Goal: Information Seeking & Learning: Browse casually

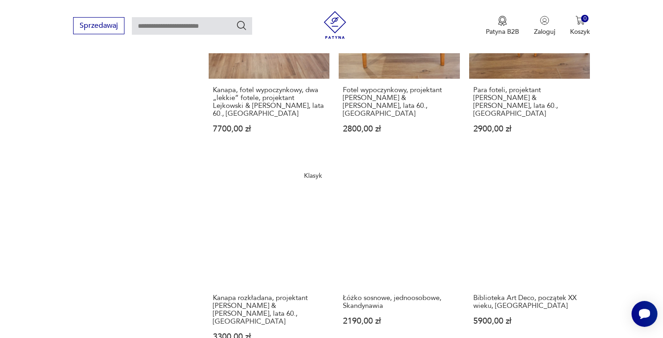
scroll to position [797, 0]
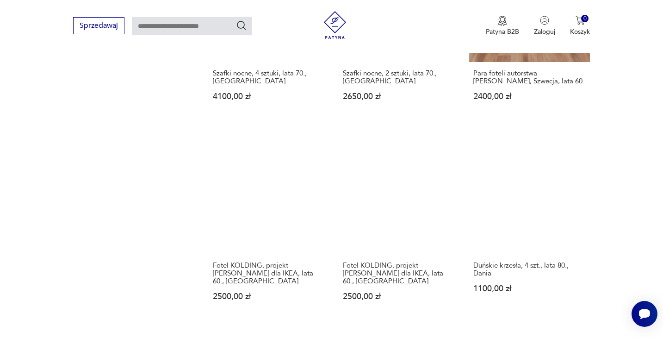
scroll to position [807, 0]
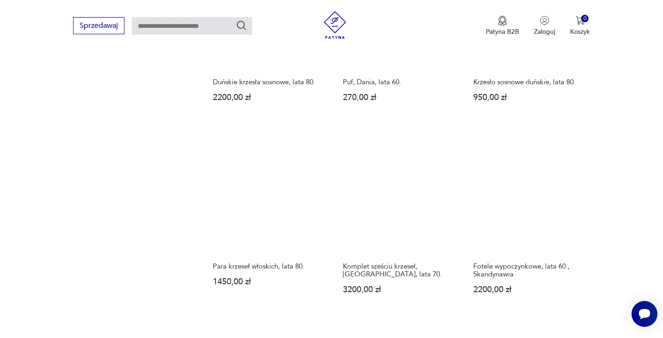
scroll to position [804, 0]
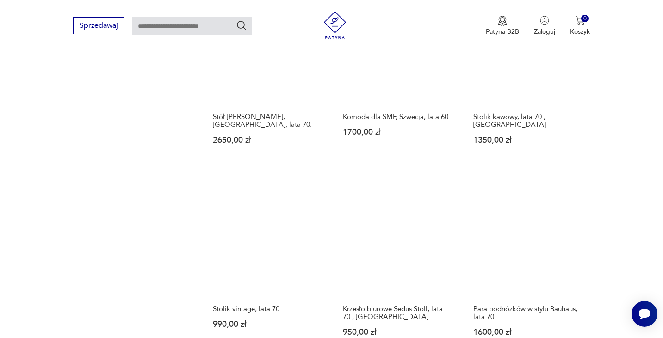
scroll to position [806, 0]
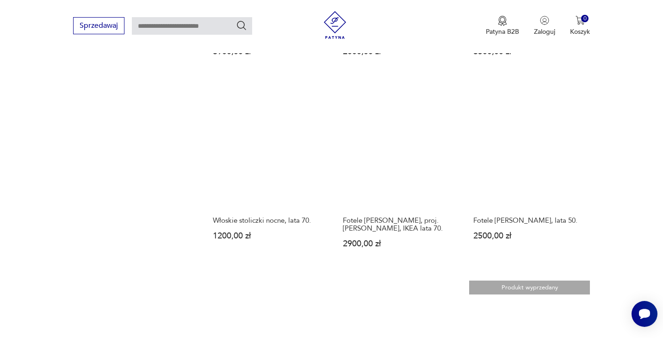
scroll to position [852, 0]
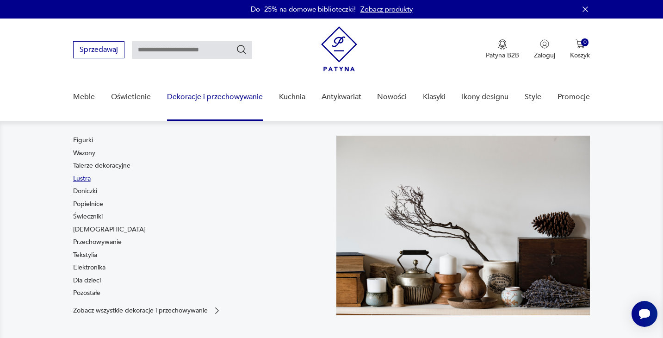
click at [79, 180] on link "Lustra" at bounding box center [82, 178] width 18 height 9
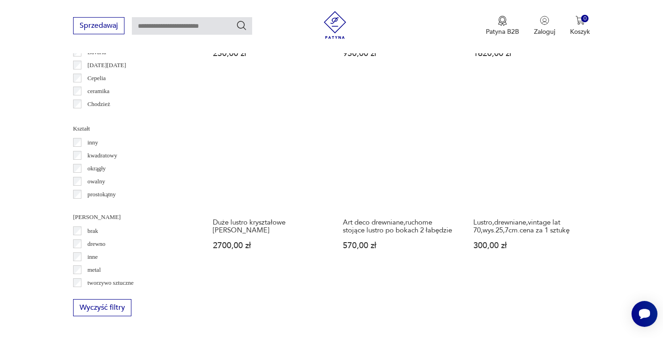
scroll to position [906, 0]
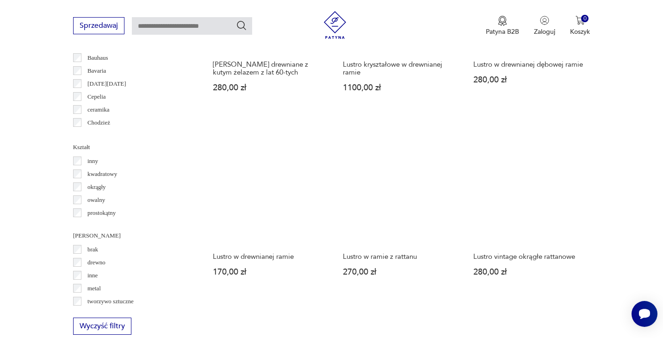
scroll to position [884, 0]
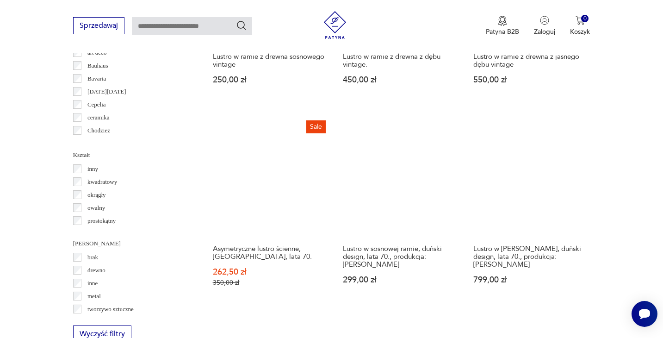
scroll to position [893, 0]
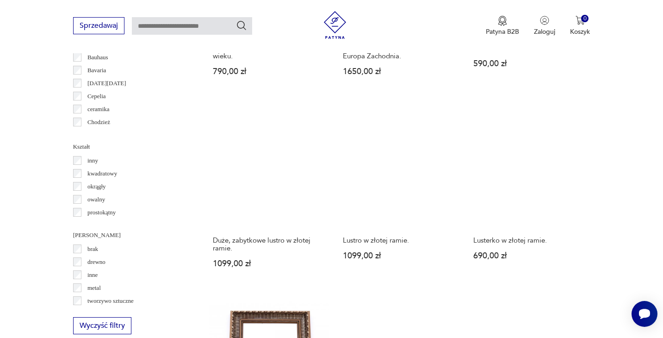
scroll to position [911, 0]
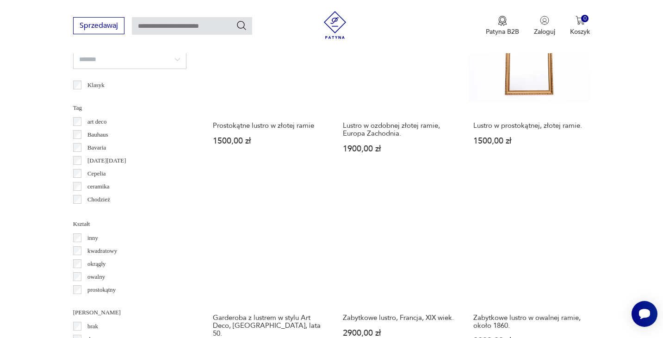
scroll to position [841, 0]
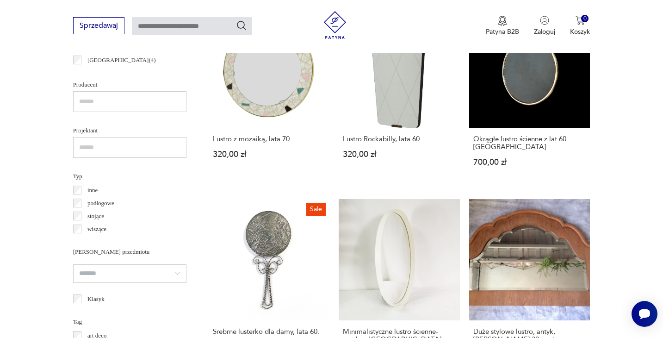
scroll to position [855, 0]
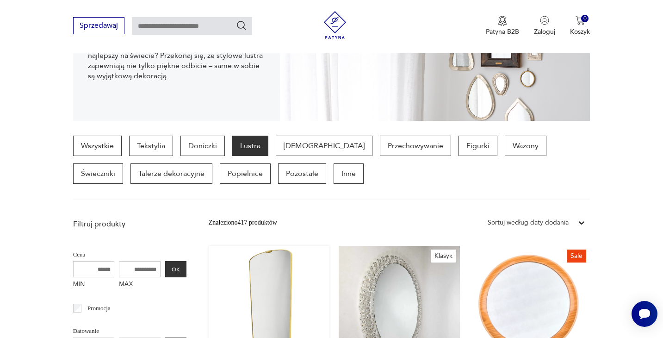
scroll to position [133, 0]
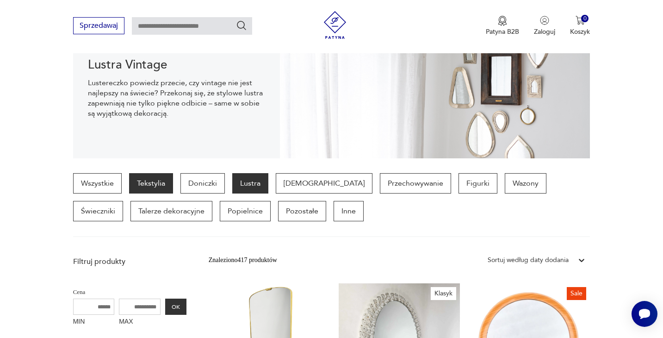
click at [171, 181] on p "Tekstylia" at bounding box center [151, 183] width 44 height 20
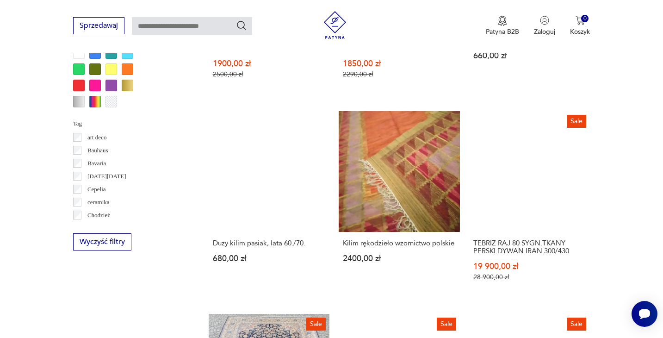
scroll to position [934, 0]
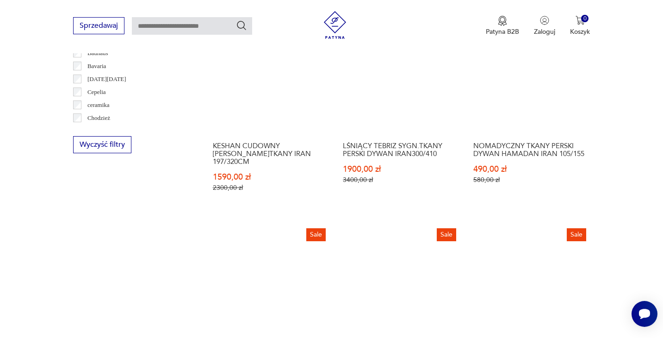
scroll to position [1024, 0]
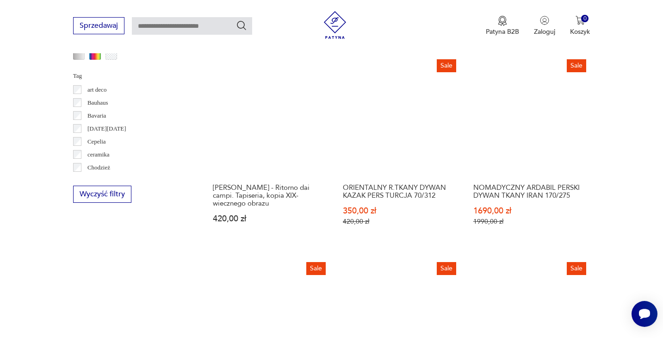
scroll to position [990, 0]
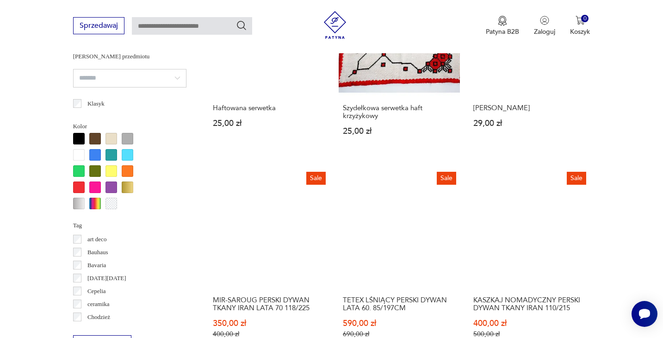
scroll to position [840, 0]
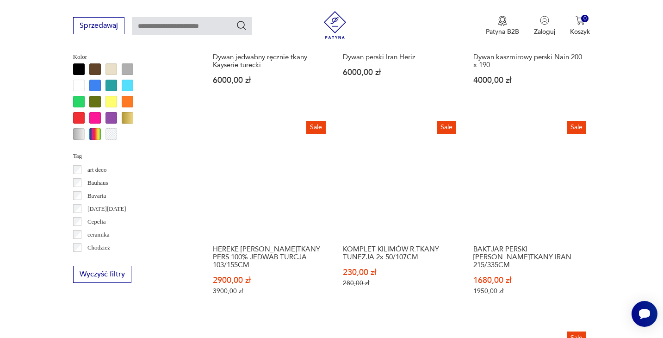
scroll to position [898, 0]
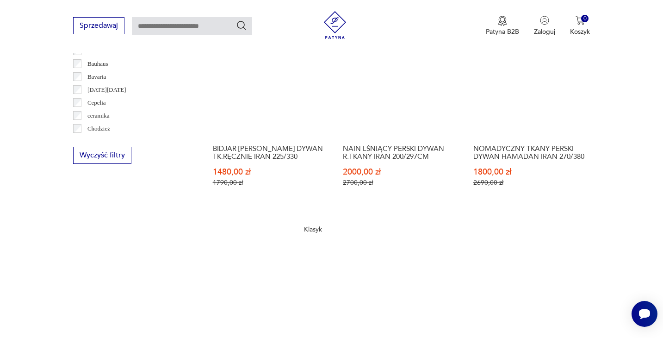
scroll to position [1016, 0]
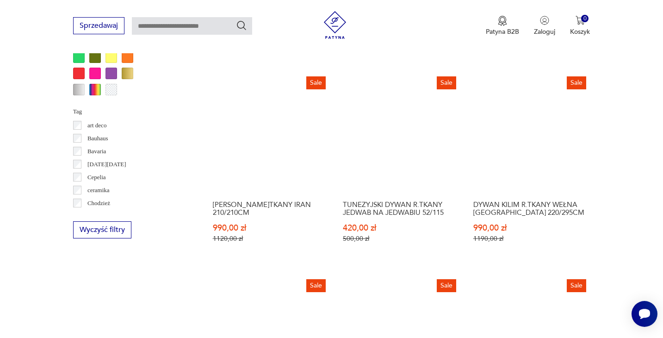
scroll to position [956, 0]
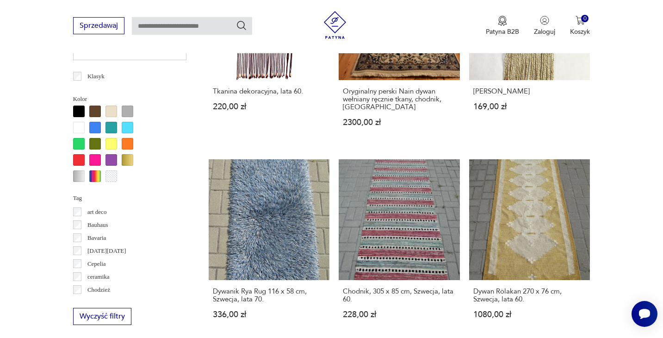
scroll to position [858, 0]
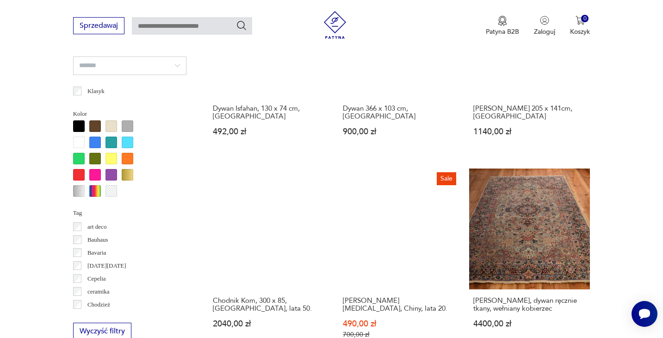
scroll to position [845, 0]
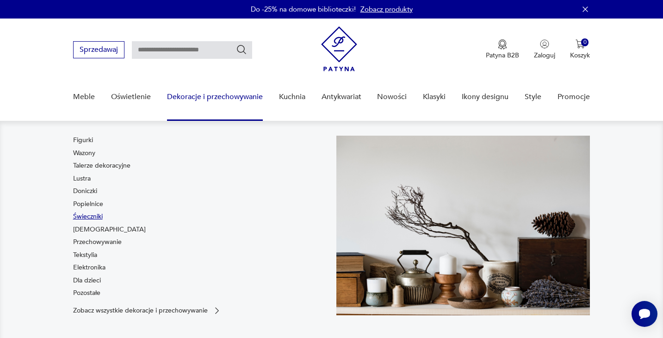
click at [93, 218] on link "Świeczniki" at bounding box center [88, 216] width 30 height 9
click at [84, 232] on link "Bibeloty" at bounding box center [109, 229] width 73 height 9
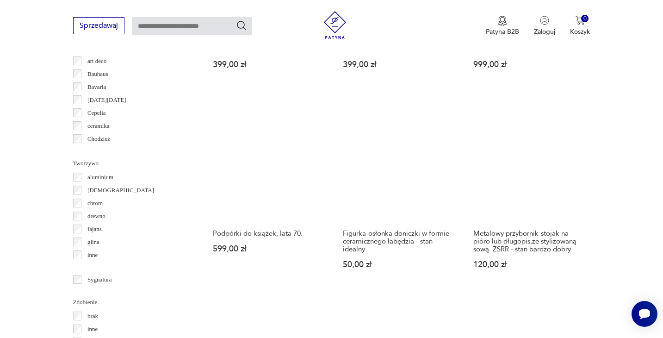
scroll to position [892, 0]
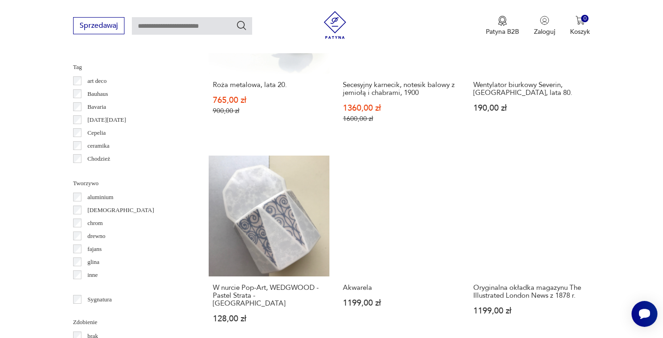
scroll to position [871, 0]
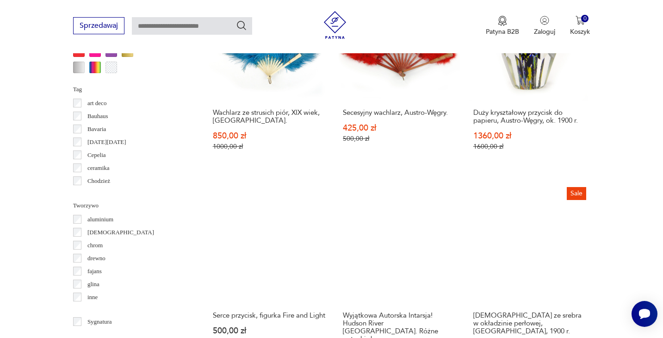
scroll to position [897, 0]
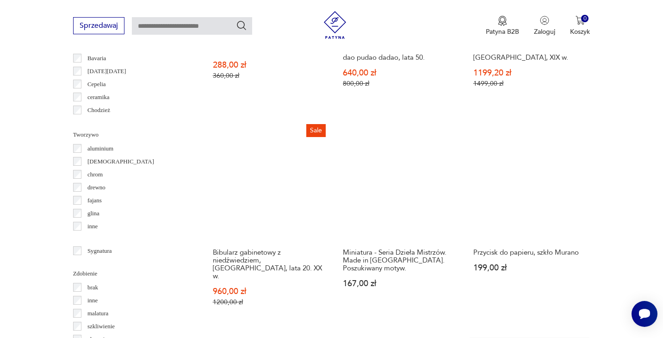
scroll to position [921, 0]
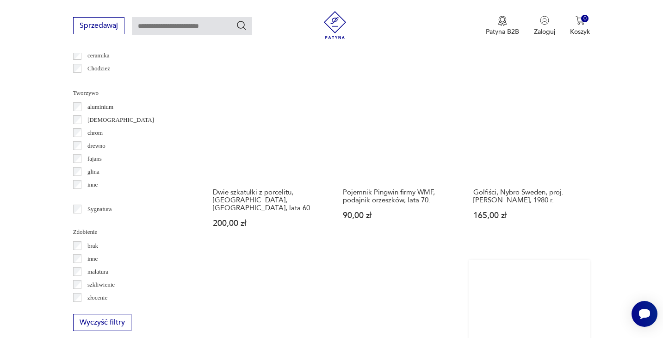
scroll to position [964, 0]
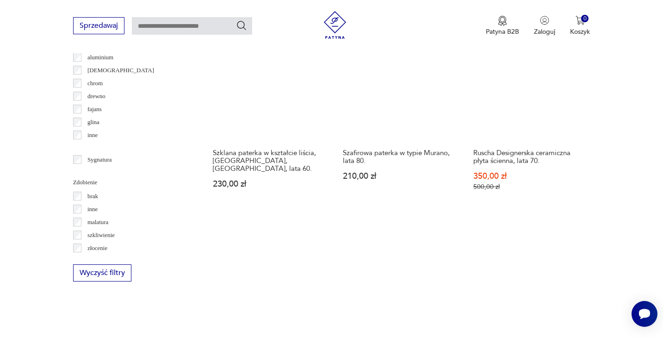
scroll to position [1012, 0]
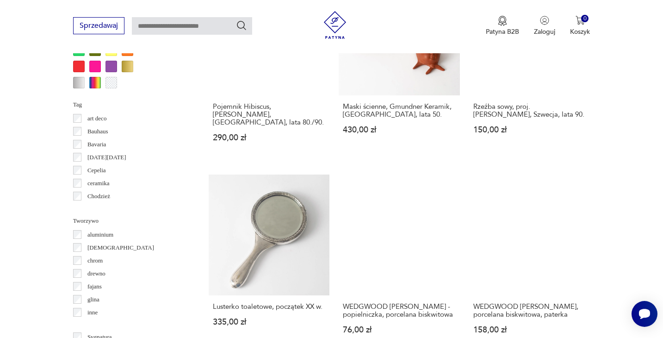
scroll to position [905, 0]
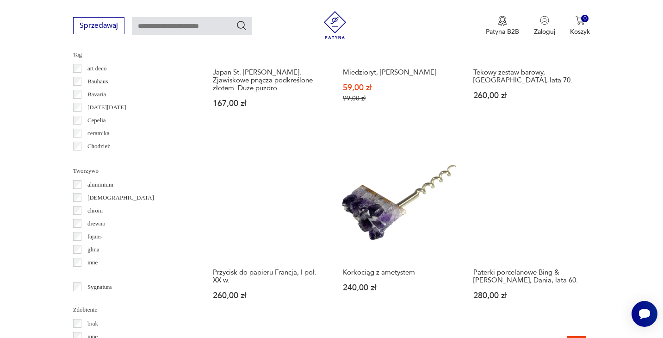
scroll to position [890, 0]
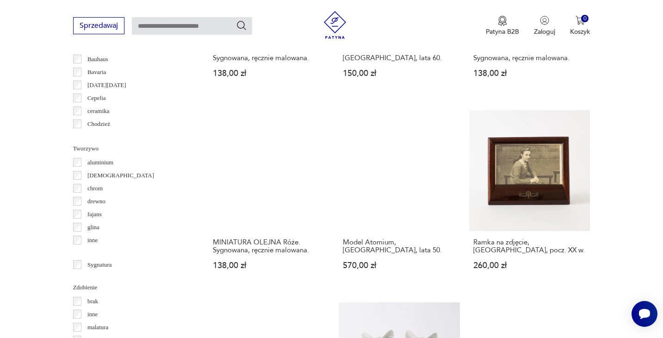
scroll to position [927, 0]
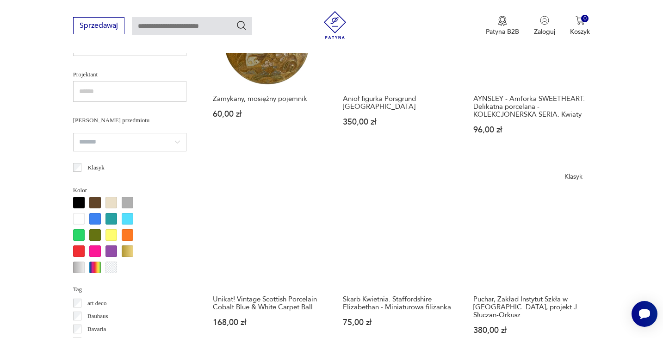
scroll to position [336, 0]
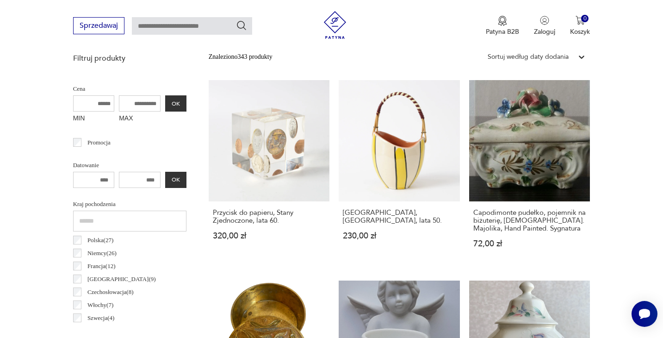
scroll to position [927, 0]
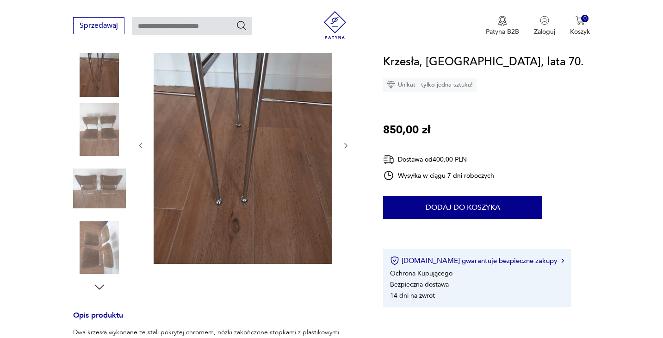
scroll to position [127, 0]
click at [349, 93] on div at bounding box center [243, 145] width 213 height 240
click at [346, 147] on icon "button" at bounding box center [346, 145] width 8 height 8
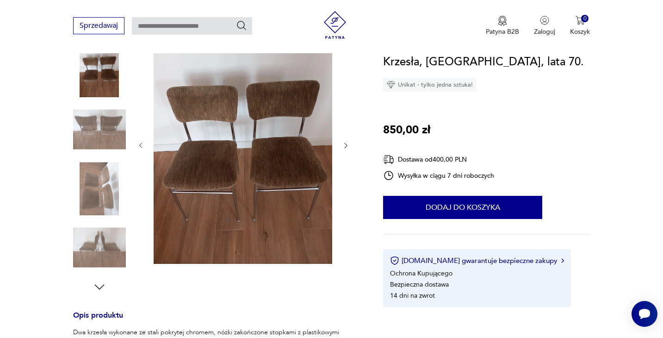
click at [346, 147] on icon "button" at bounding box center [346, 145] width 8 height 8
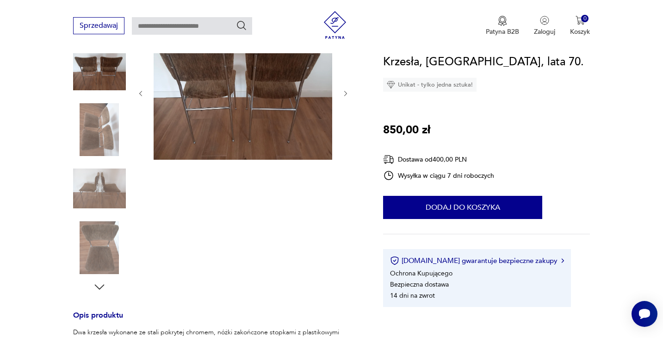
click at [346, 147] on div at bounding box center [243, 93] width 213 height 136
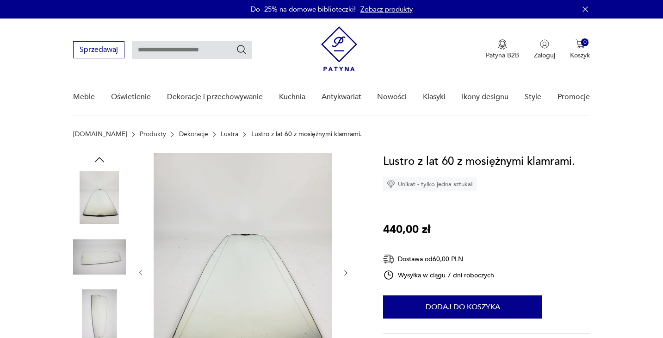
scroll to position [41, 0]
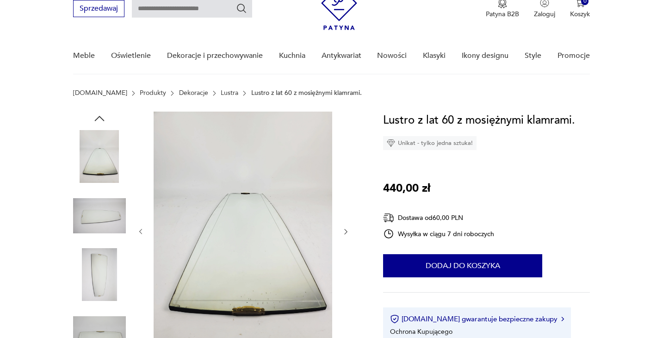
click at [345, 245] on div at bounding box center [243, 231] width 213 height 240
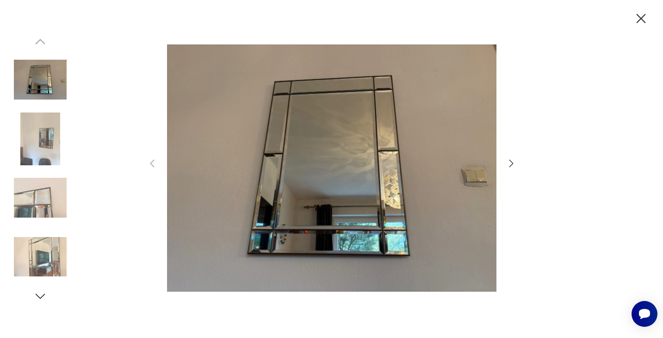
click at [509, 163] on icon "button" at bounding box center [510, 163] width 11 height 11
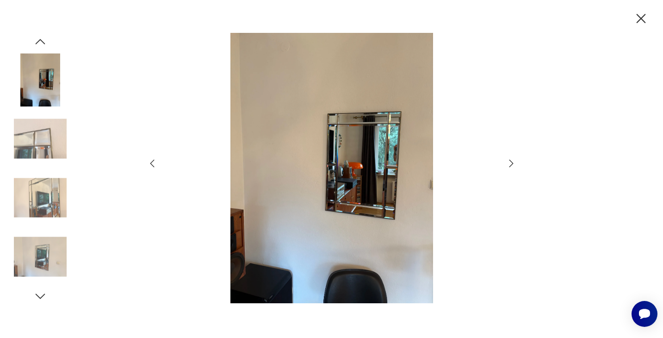
click at [509, 163] on icon "button" at bounding box center [510, 163] width 11 height 11
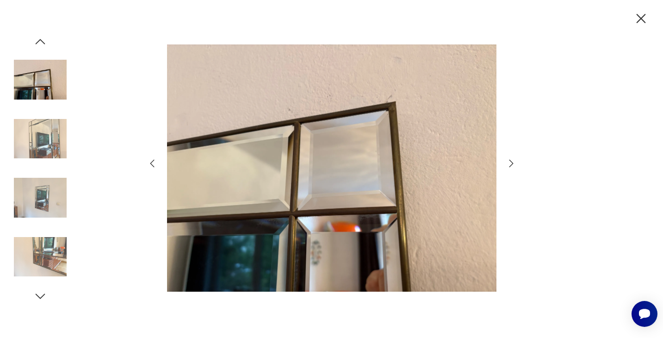
click at [509, 163] on icon "button" at bounding box center [510, 163] width 11 height 11
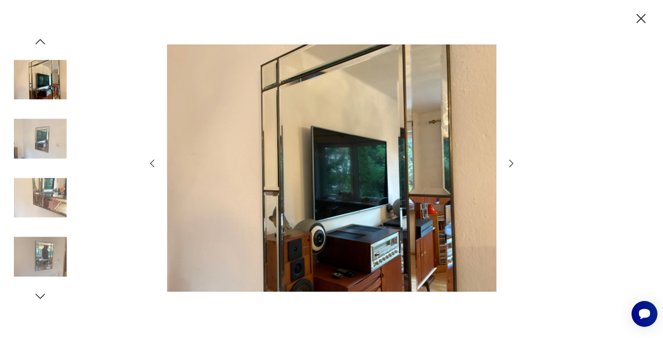
click at [509, 163] on icon "button" at bounding box center [510, 163] width 11 height 11
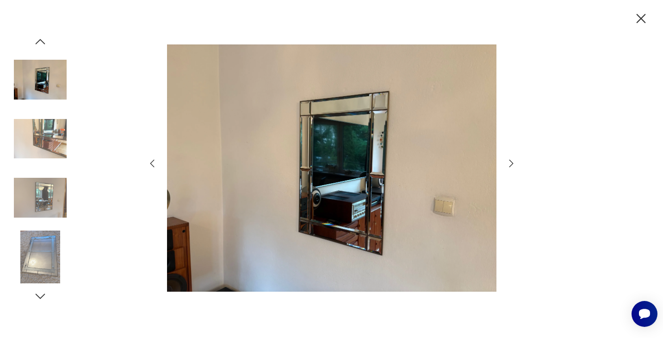
click at [509, 163] on icon "button" at bounding box center [510, 163] width 11 height 11
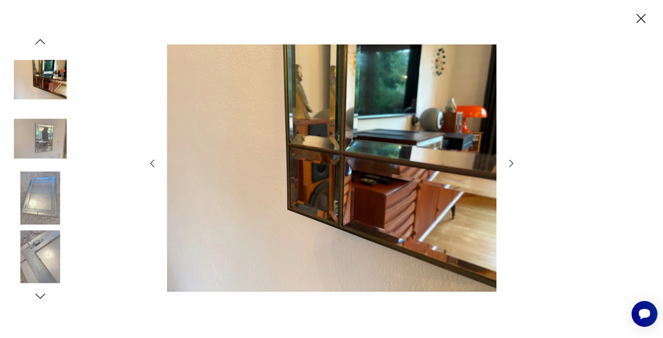
click at [509, 163] on icon "button" at bounding box center [510, 163] width 11 height 11
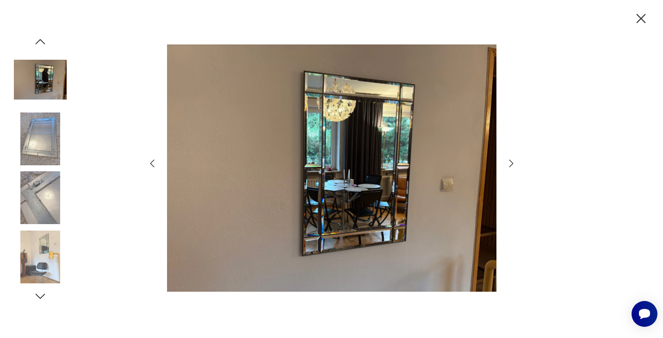
click at [509, 163] on icon "button" at bounding box center [510, 163] width 11 height 11
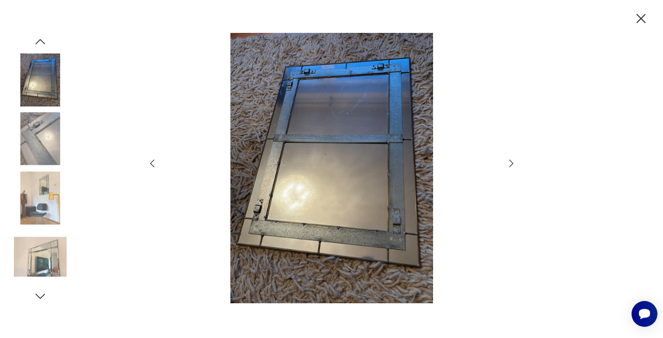
click at [509, 163] on icon "button" at bounding box center [510, 163] width 11 height 11
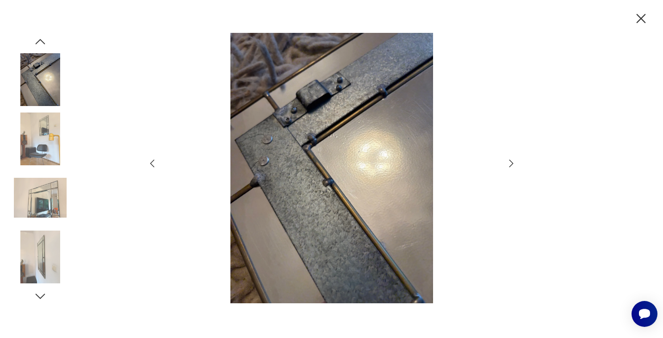
click at [509, 163] on icon "button" at bounding box center [510, 163] width 11 height 11
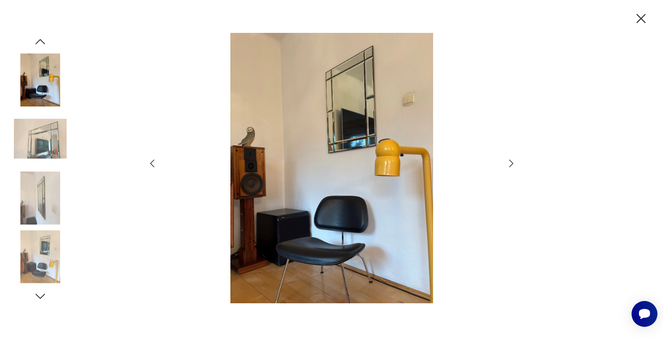
click at [509, 163] on icon "button" at bounding box center [510, 163] width 11 height 11
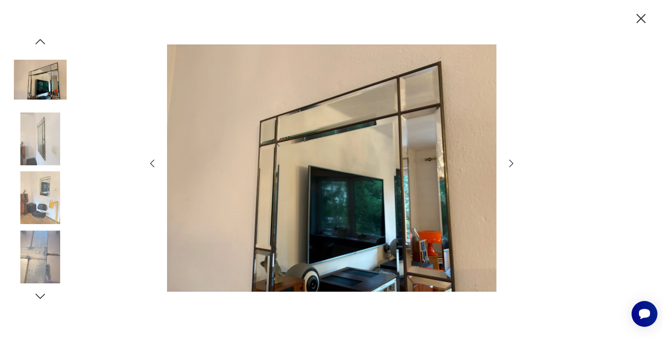
click at [509, 163] on icon "button" at bounding box center [510, 163] width 11 height 11
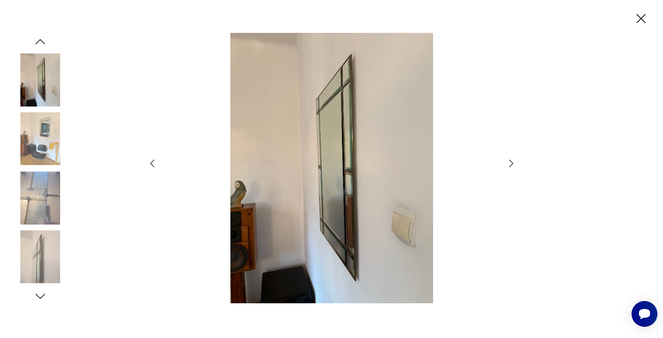
click at [509, 163] on icon "button" at bounding box center [510, 163] width 11 height 11
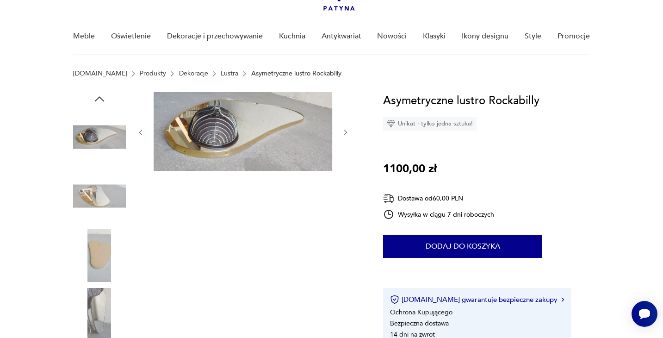
click at [346, 180] on div at bounding box center [243, 226] width 213 height 268
click at [345, 133] on icon "button" at bounding box center [346, 133] width 8 height 8
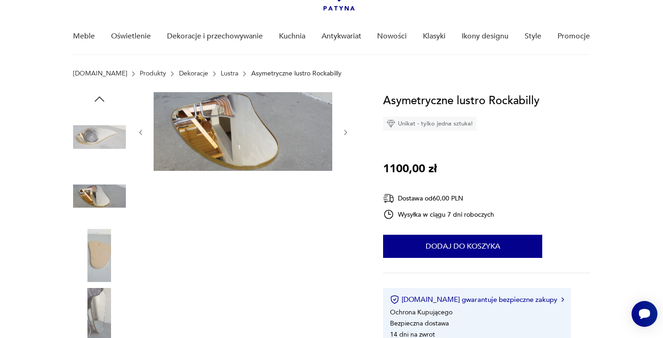
click at [345, 133] on icon "button" at bounding box center [346, 133] width 8 height 8
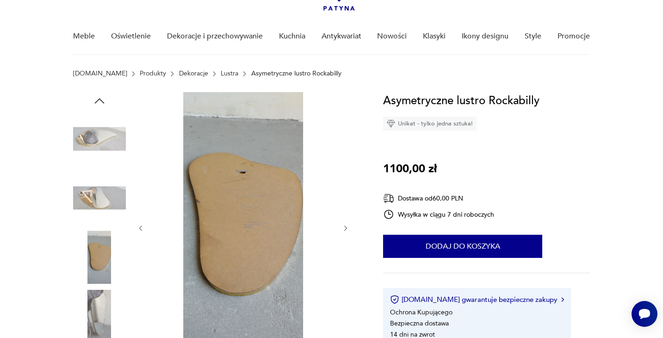
click at [345, 133] on div at bounding box center [243, 228] width 213 height 272
click at [344, 225] on icon "button" at bounding box center [346, 228] width 8 height 8
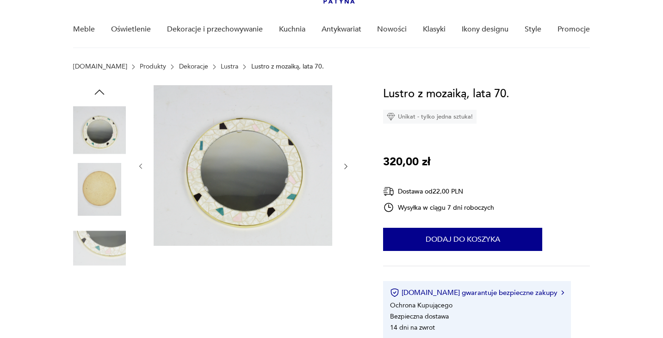
scroll to position [68, 0]
click at [344, 160] on div at bounding box center [243, 166] width 213 height 162
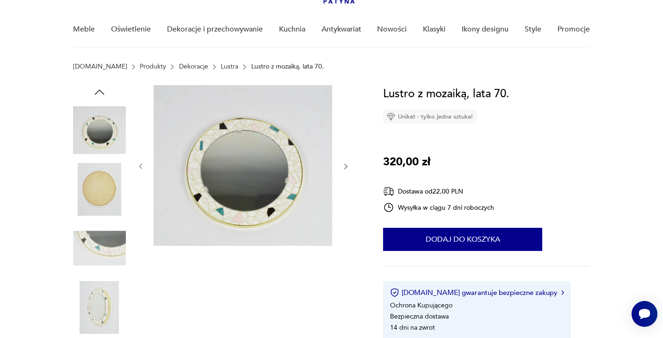
scroll to position [0, 0]
click at [344, 160] on div at bounding box center [243, 166] width 213 height 162
click at [345, 167] on icon "button" at bounding box center [346, 166] width 8 height 8
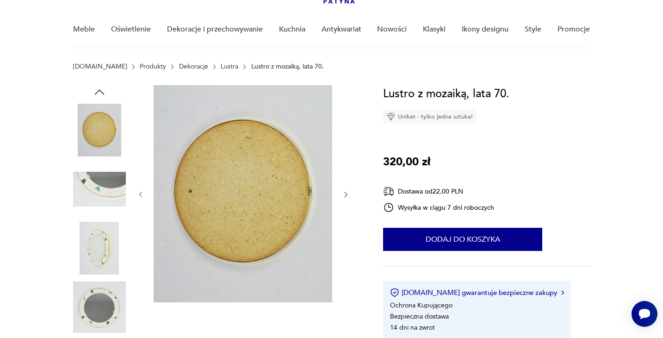
click at [96, 264] on img at bounding box center [99, 247] width 53 height 53
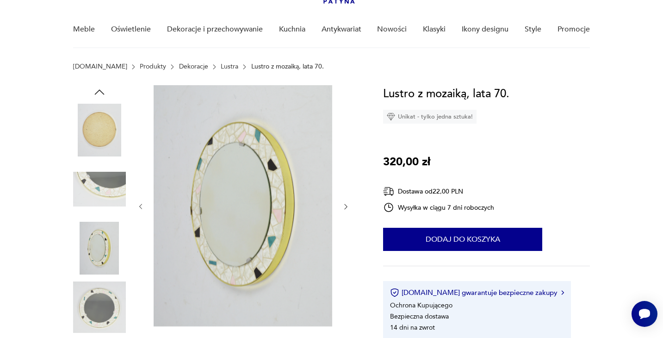
click at [109, 294] on img at bounding box center [99, 307] width 53 height 53
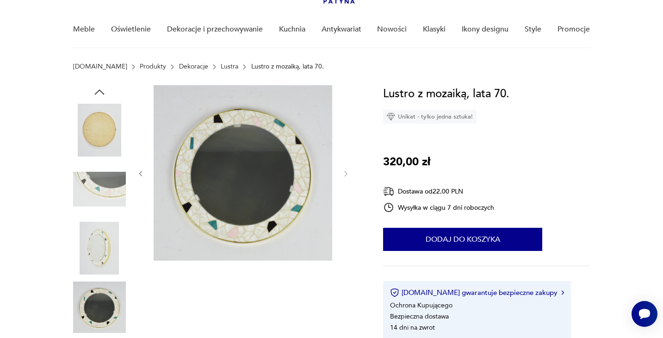
click at [109, 294] on img at bounding box center [99, 307] width 53 height 53
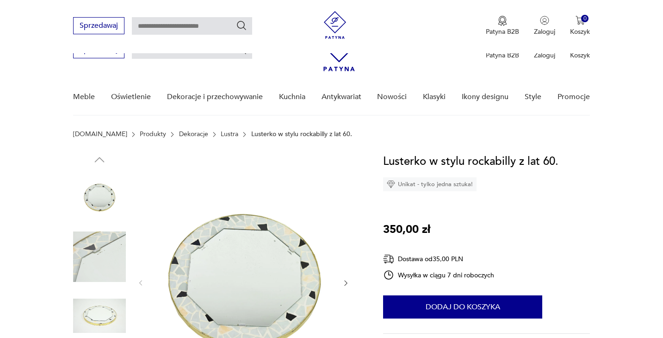
click at [90, 289] on img at bounding box center [99, 315] width 53 height 53
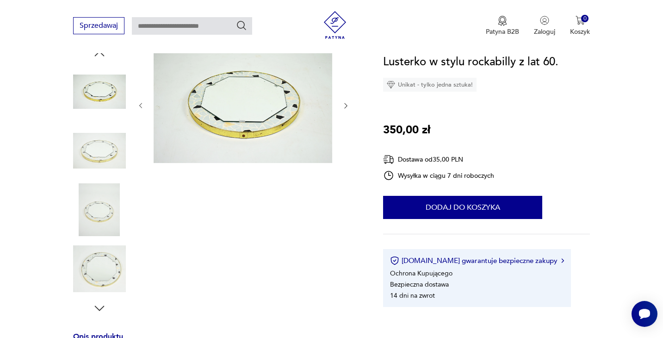
click at [99, 256] on img at bounding box center [99, 268] width 53 height 53
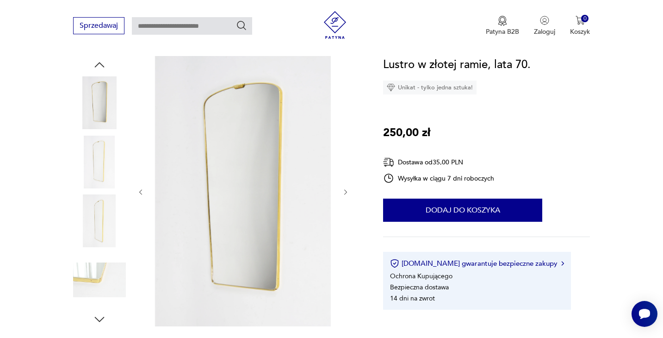
click at [344, 192] on icon "button" at bounding box center [346, 192] width 8 height 8
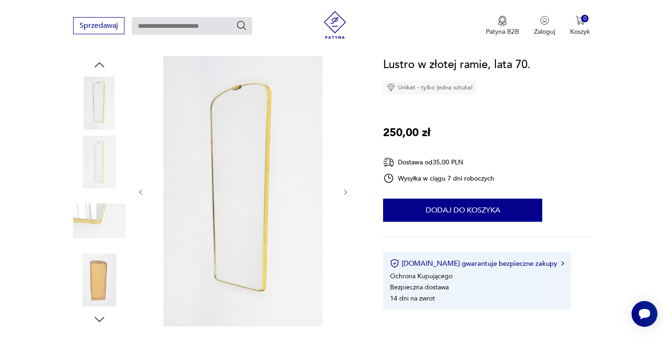
click at [344, 192] on icon "button" at bounding box center [346, 192] width 8 height 8
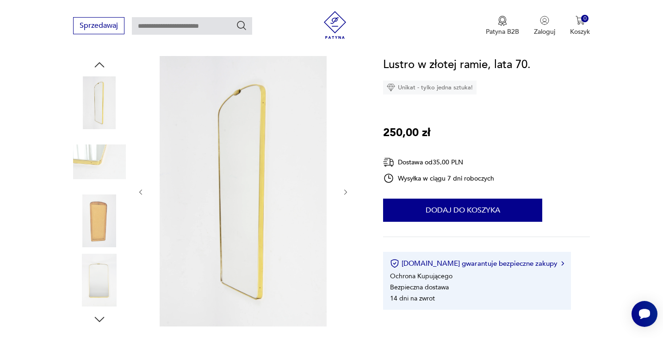
click at [344, 192] on icon "button" at bounding box center [346, 192] width 8 height 8
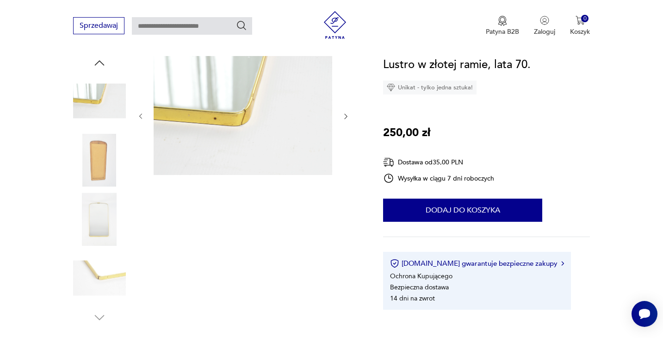
click at [346, 114] on icon "button" at bounding box center [346, 116] width 8 height 8
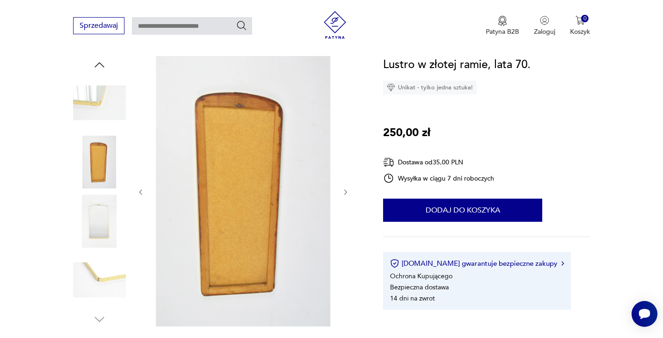
click at [345, 194] on icon "button" at bounding box center [346, 192] width 8 height 8
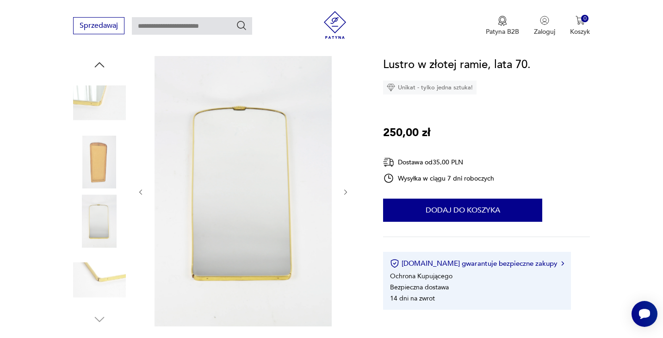
click at [345, 194] on icon "button" at bounding box center [346, 192] width 8 height 8
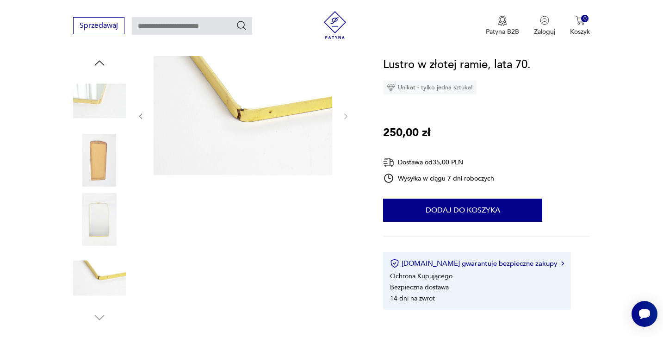
click at [345, 194] on div at bounding box center [243, 190] width 213 height 268
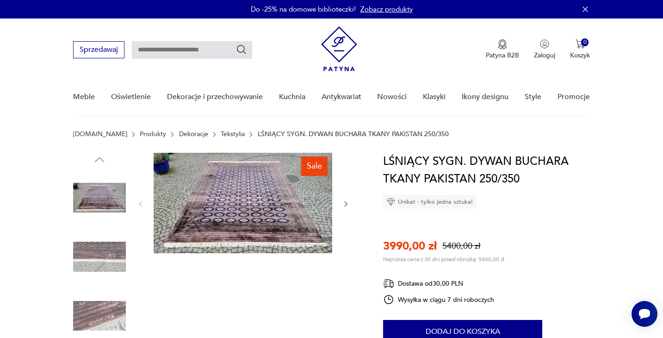
click at [343, 199] on button "button" at bounding box center [346, 203] width 8 height 9
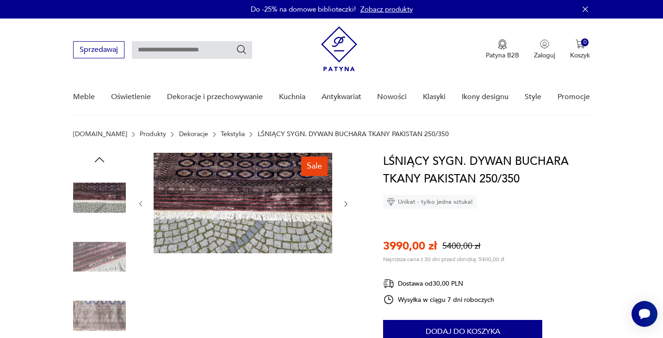
click at [343, 199] on button "button" at bounding box center [346, 203] width 8 height 9
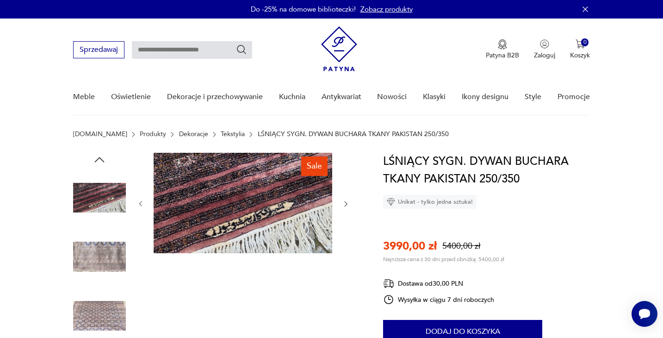
click at [343, 199] on button "button" at bounding box center [346, 203] width 8 height 9
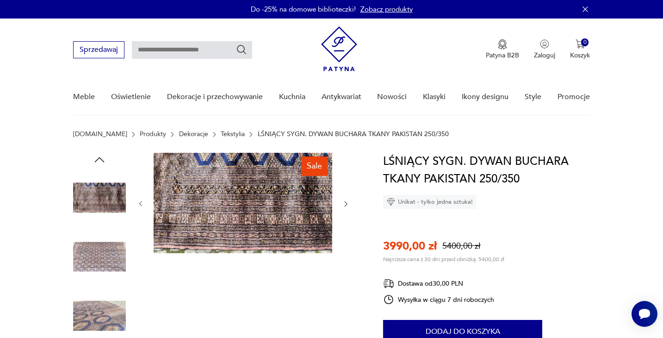
click at [343, 199] on button "button" at bounding box center [346, 203] width 8 height 9
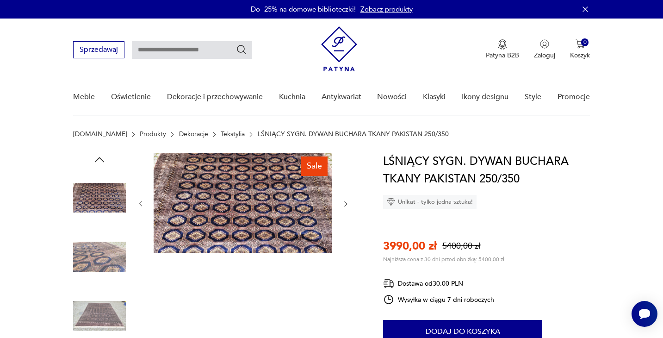
click at [343, 199] on button "button" at bounding box center [346, 203] width 8 height 9
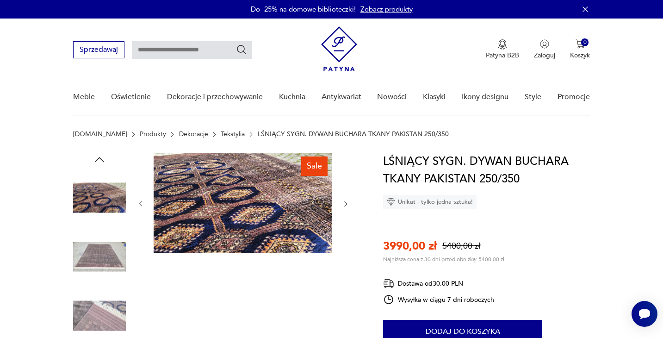
click at [343, 199] on button "button" at bounding box center [346, 203] width 8 height 9
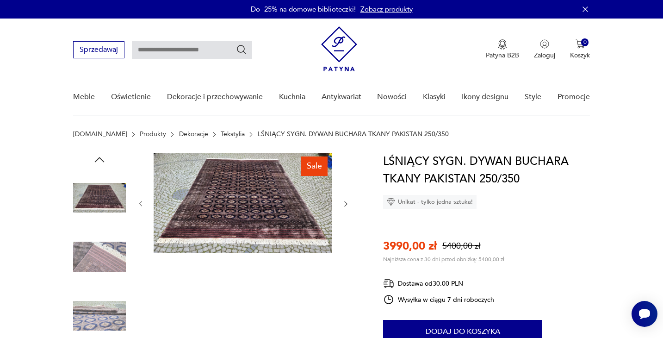
click at [343, 199] on button "button" at bounding box center [346, 203] width 8 height 9
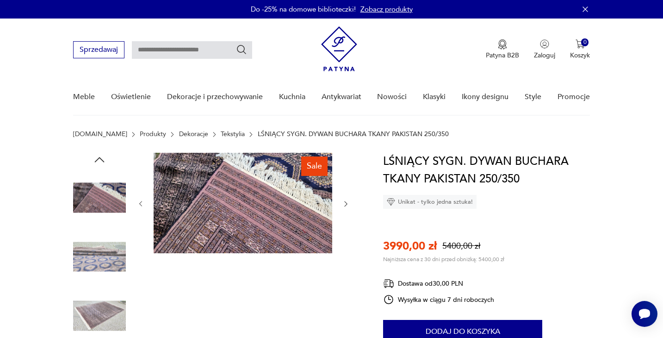
click at [343, 199] on button "button" at bounding box center [346, 203] width 8 height 9
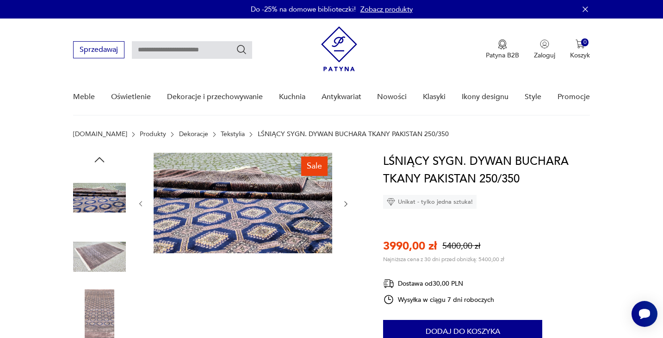
click at [343, 199] on button "button" at bounding box center [346, 203] width 8 height 9
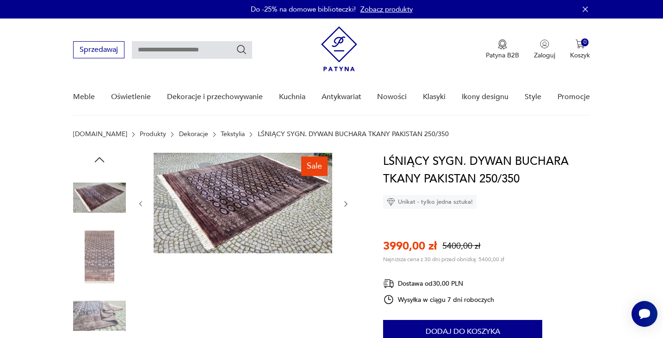
click at [343, 199] on button "button" at bounding box center [346, 203] width 8 height 9
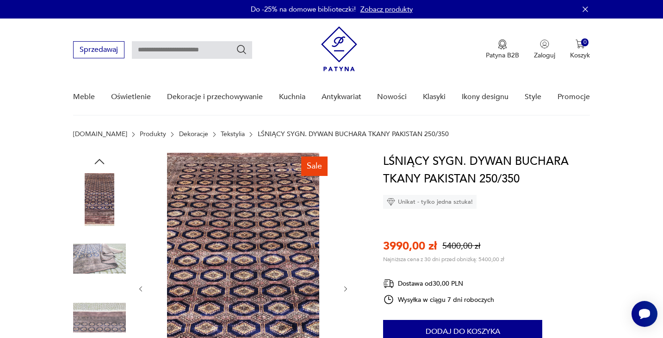
click at [343, 199] on div at bounding box center [243, 289] width 213 height 272
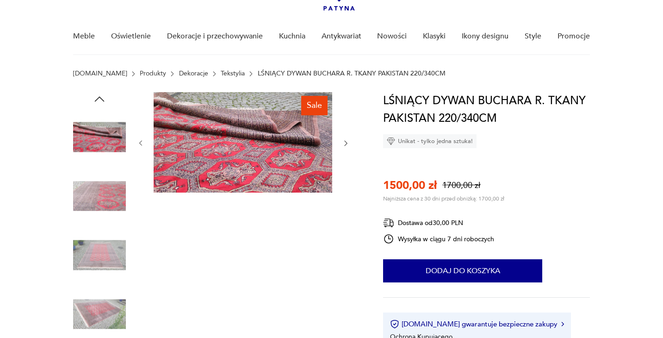
click at [343, 143] on icon "button" at bounding box center [346, 143] width 8 height 8
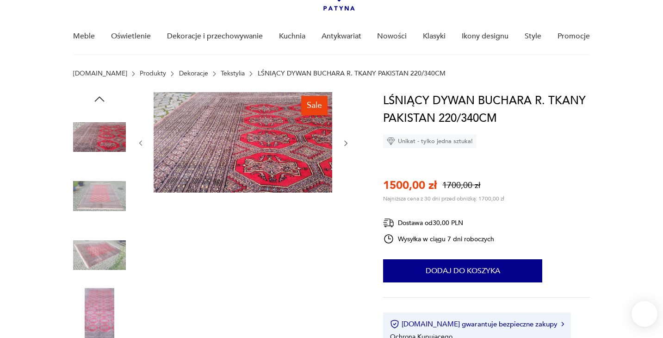
click at [343, 143] on icon "button" at bounding box center [346, 143] width 8 height 8
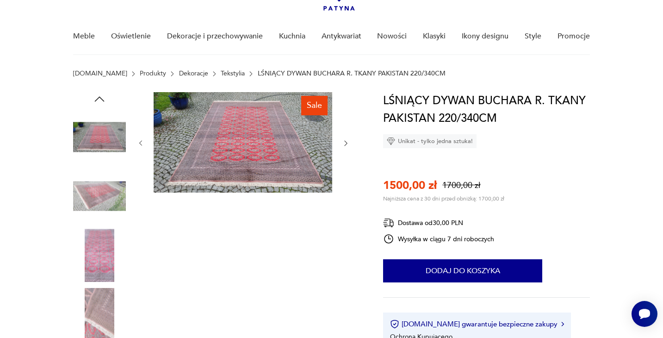
click at [343, 147] on button "button" at bounding box center [346, 143] width 8 height 9
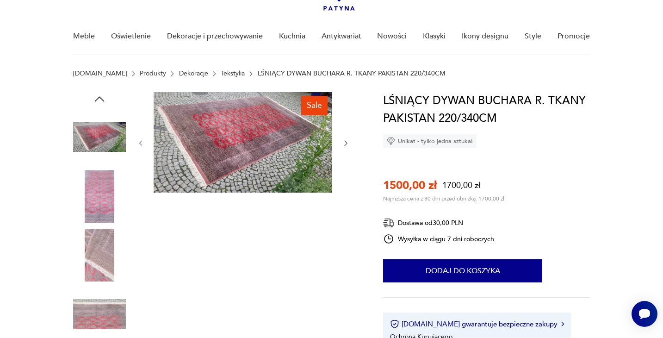
click at [344, 143] on icon "button" at bounding box center [346, 143] width 8 height 8
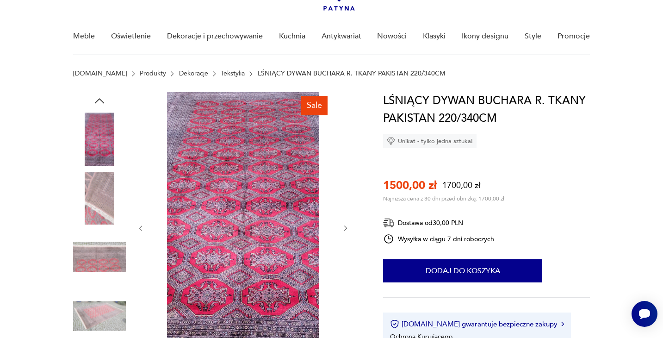
click at [344, 143] on div at bounding box center [243, 228] width 213 height 272
click at [345, 229] on icon "button" at bounding box center [345, 228] width 3 height 6
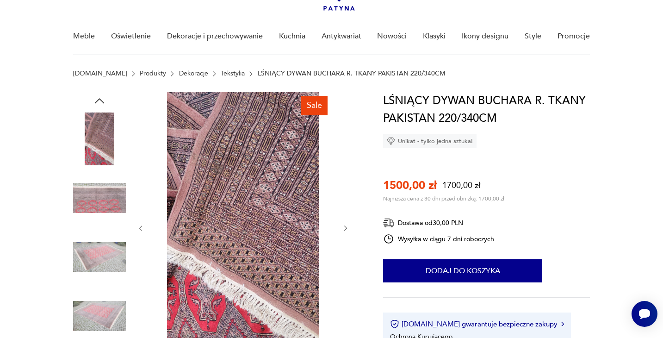
click at [345, 229] on icon "button" at bounding box center [345, 228] width 3 height 6
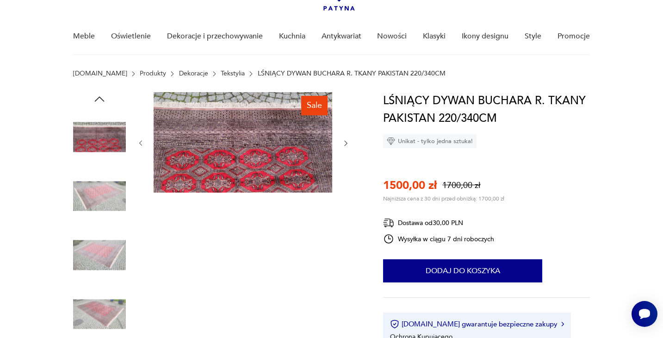
click at [345, 229] on div "Sale" at bounding box center [243, 226] width 213 height 268
